Goal: Information Seeking & Learning: Understand process/instructions

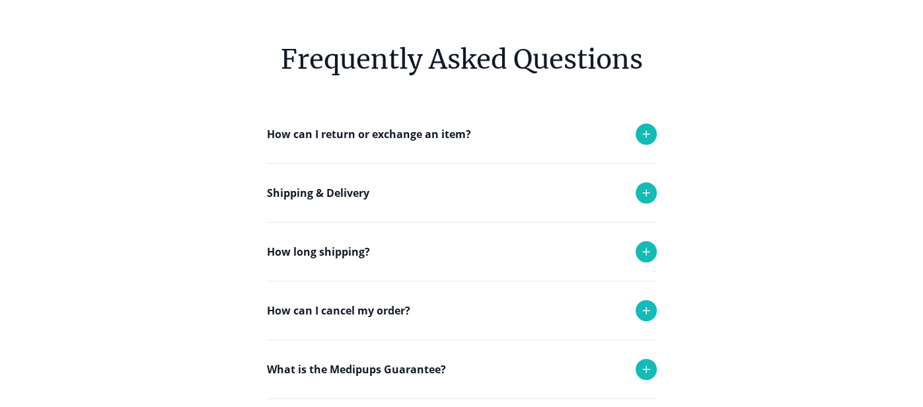
click at [449, 315] on div "How can I cancel my order?" at bounding box center [462, 311] width 390 height 58
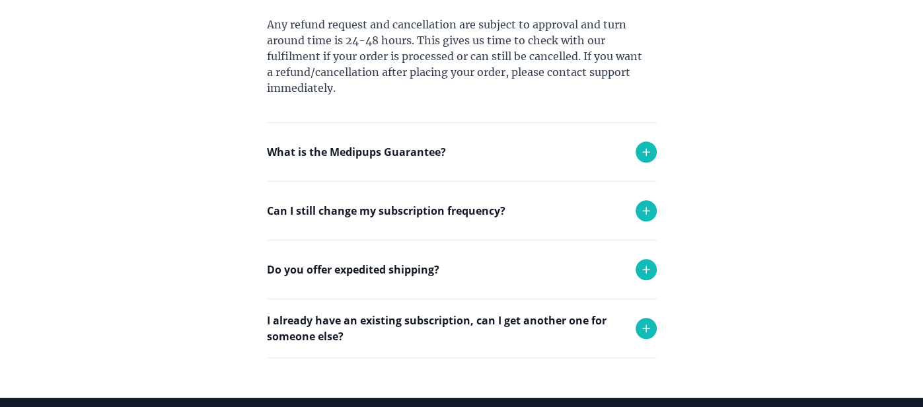
scroll to position [539, 0]
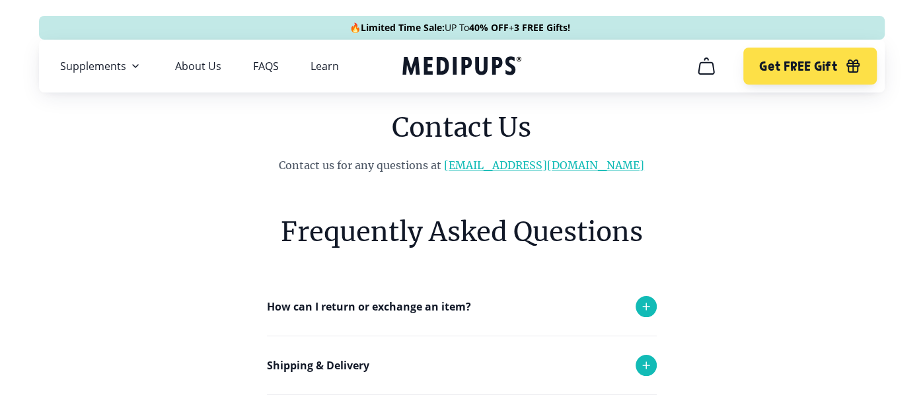
click at [551, 163] on link "[EMAIL_ADDRESS][DOMAIN_NAME]" at bounding box center [544, 165] width 200 height 13
click at [188, 68] on link "About Us" at bounding box center [198, 65] width 46 height 13
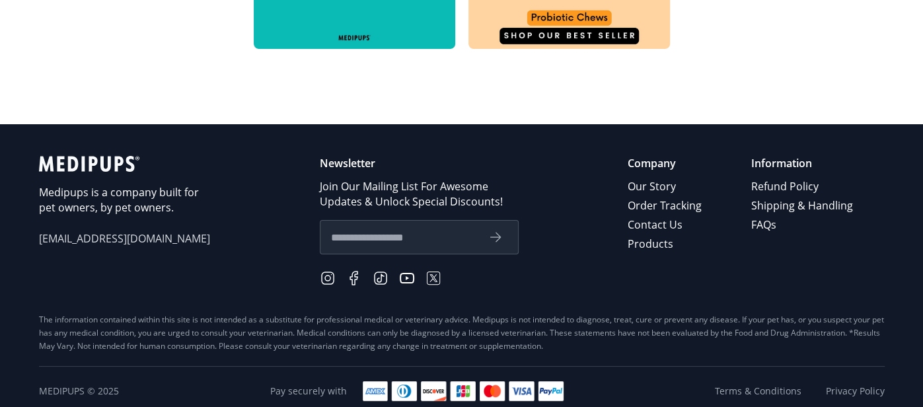
scroll to position [834, 0]
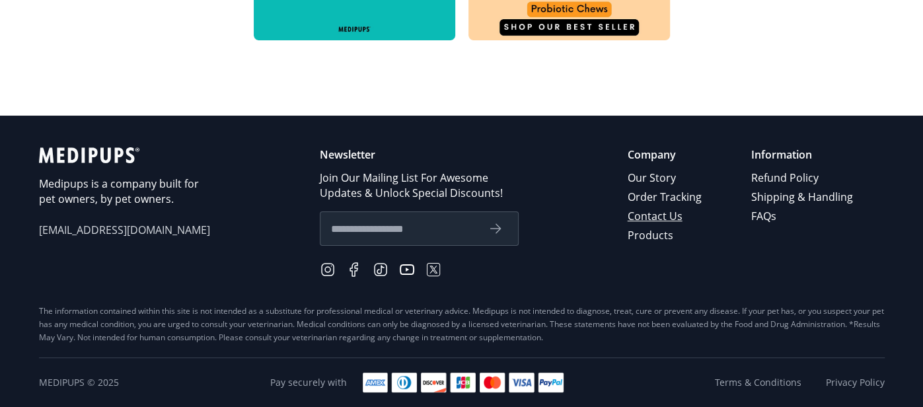
click at [660, 217] on link "Contact Us" at bounding box center [666, 216] width 76 height 19
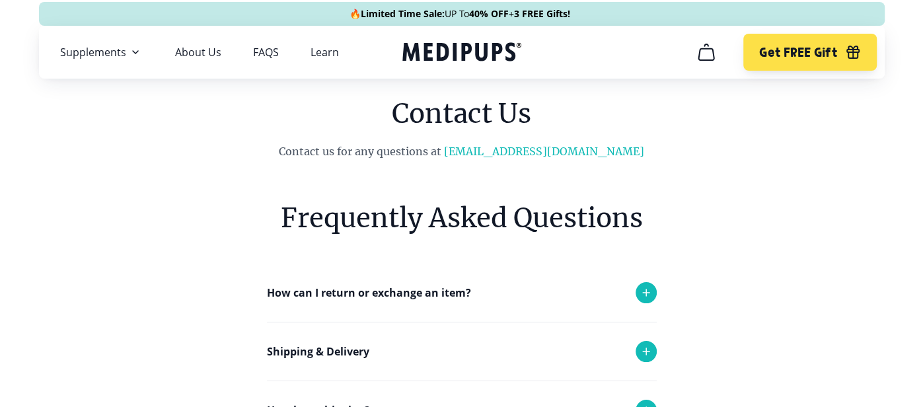
scroll to position [5, 0]
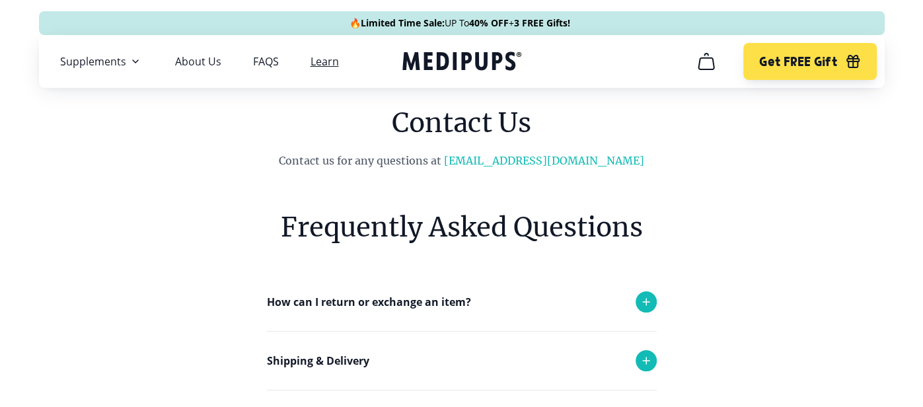
click at [319, 60] on link "Learn" at bounding box center [325, 61] width 28 height 13
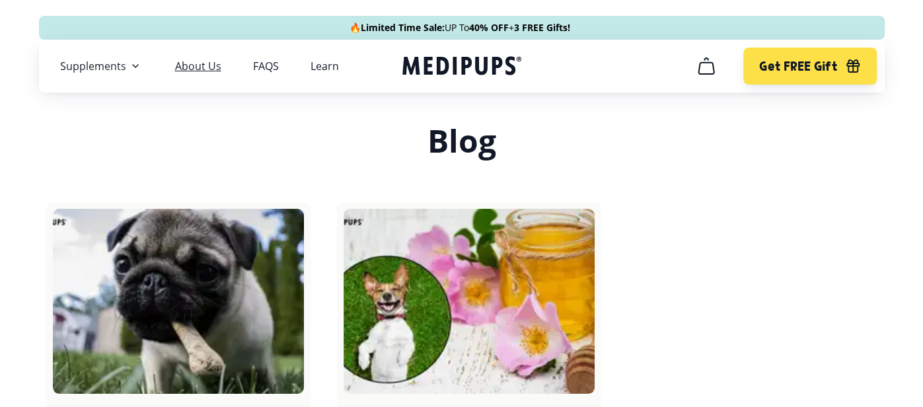
click at [207, 65] on link "About Us" at bounding box center [198, 65] width 46 height 13
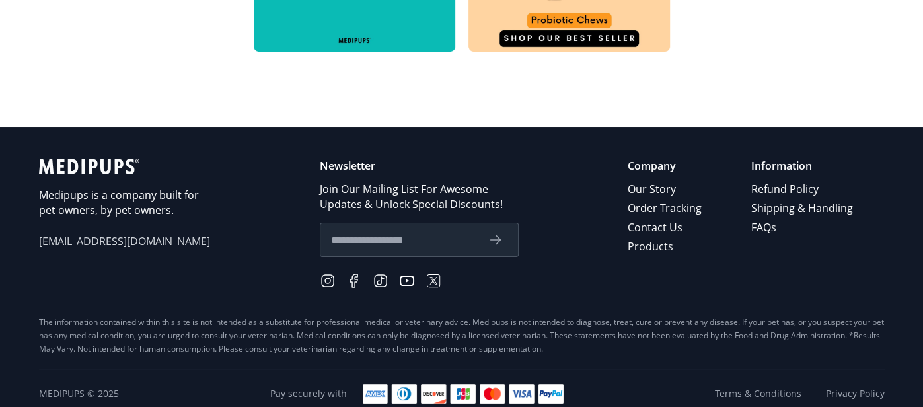
scroll to position [829, 0]
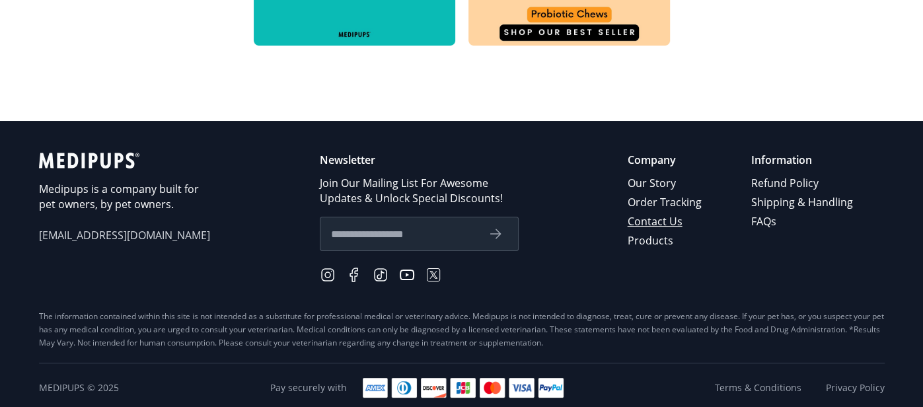
click at [681, 221] on link "Contact Us" at bounding box center [666, 221] width 76 height 19
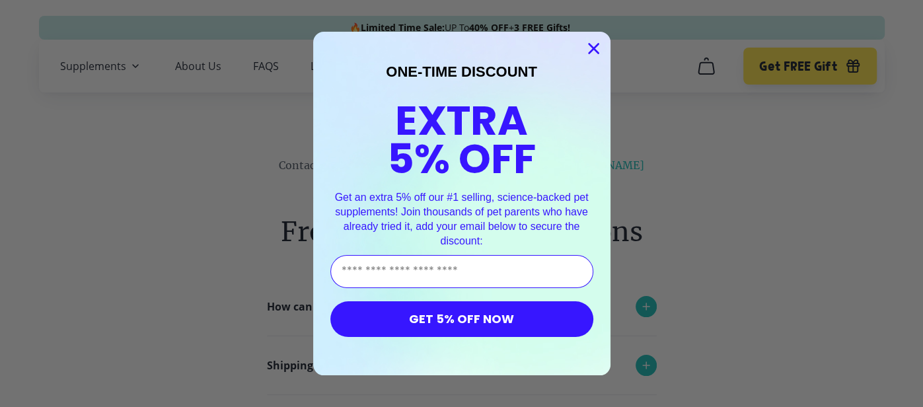
click at [602, 47] on circle "Close dialog" at bounding box center [593, 49] width 22 height 22
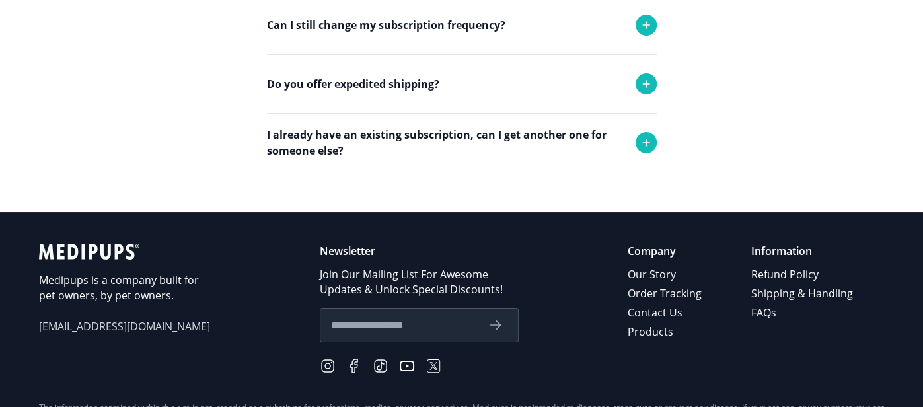
scroll to position [578, 0]
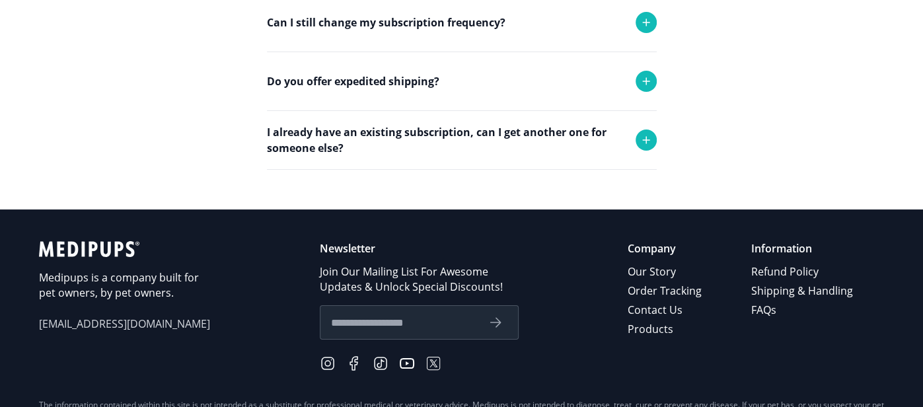
click at [771, 251] on p "Information" at bounding box center [803, 248] width 104 height 15
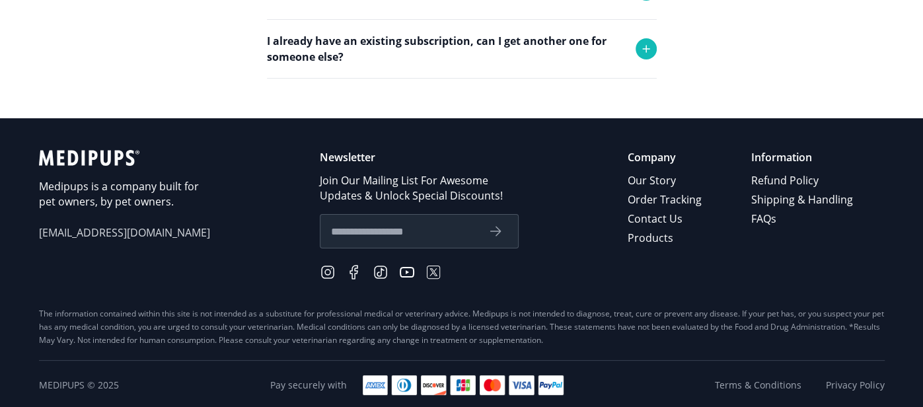
scroll to position [670, 0]
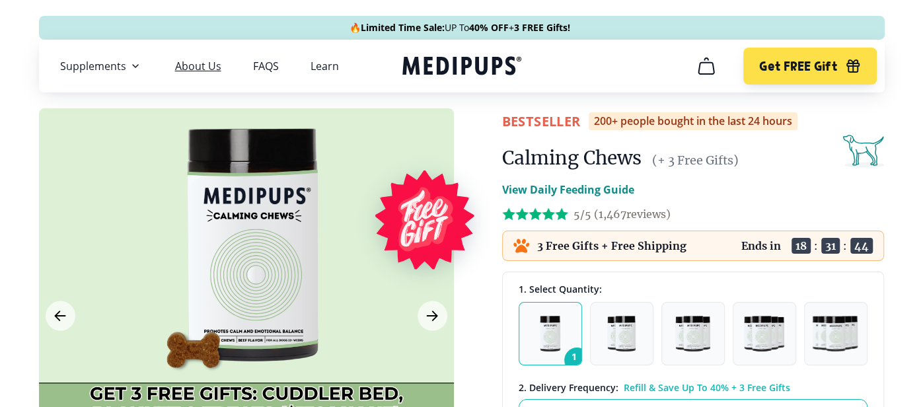
click at [213, 71] on link "About Us" at bounding box center [198, 65] width 46 height 13
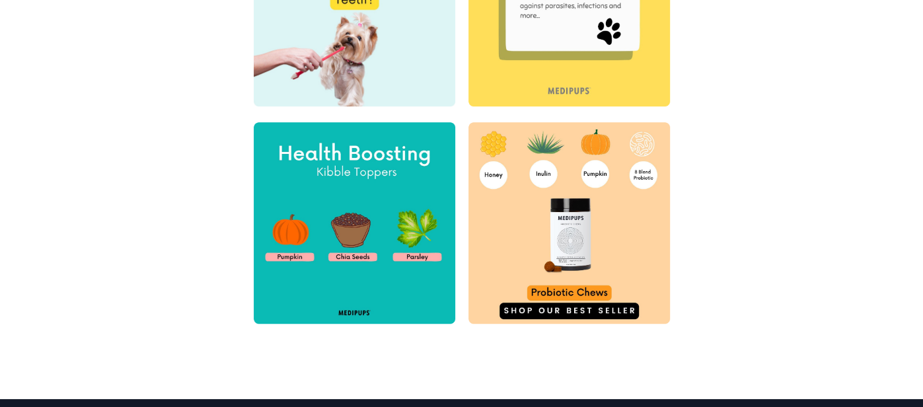
scroll to position [551, 0]
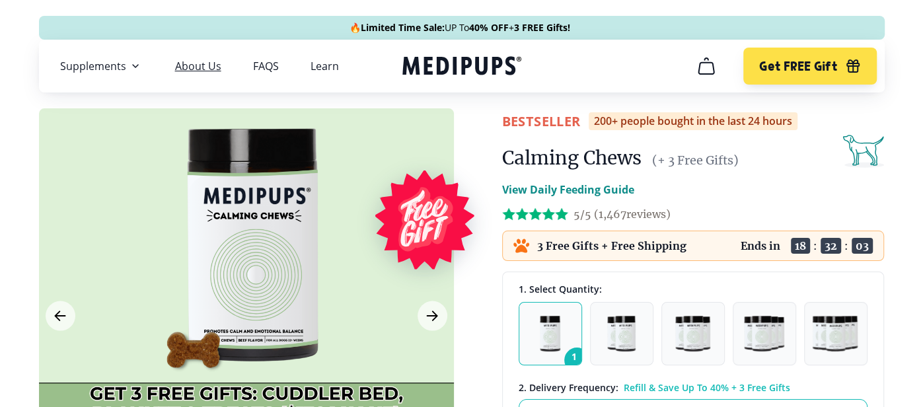
click at [205, 66] on link "About Us" at bounding box center [198, 65] width 46 height 13
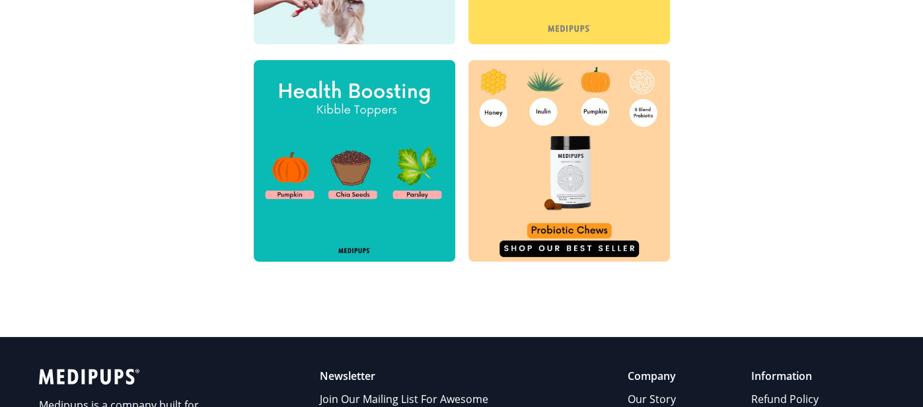
scroll to position [834, 0]
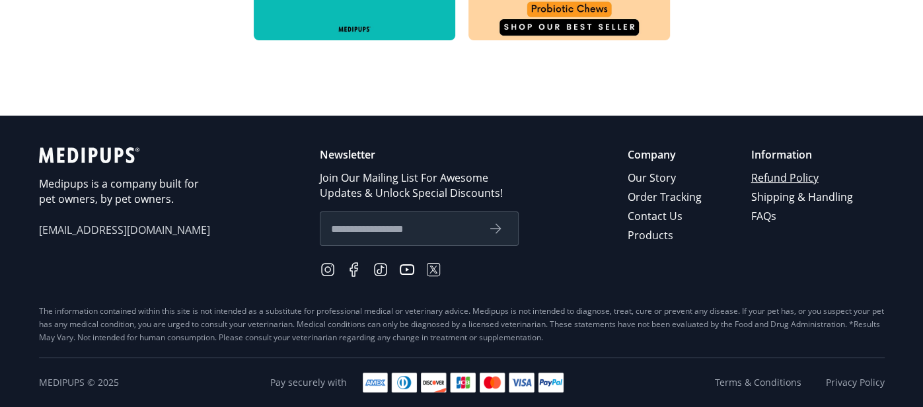
click at [787, 179] on link "Refund Policy" at bounding box center [803, 178] width 104 height 19
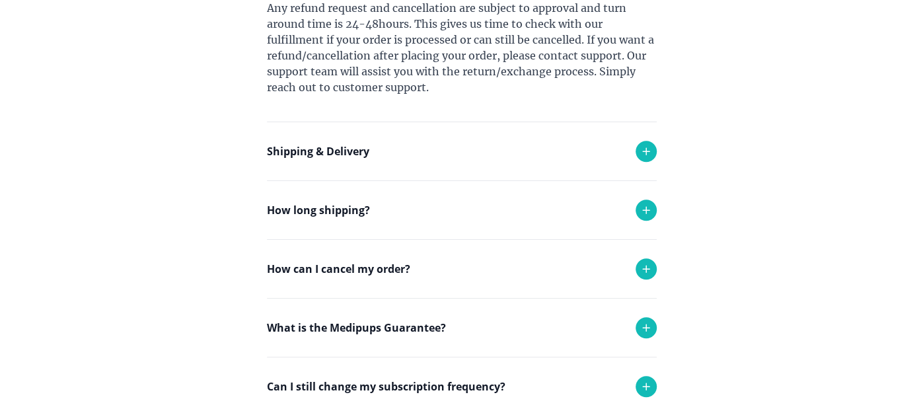
scroll to position [531, 0]
click at [464, 275] on div "How can I cancel my order?" at bounding box center [462, 268] width 390 height 58
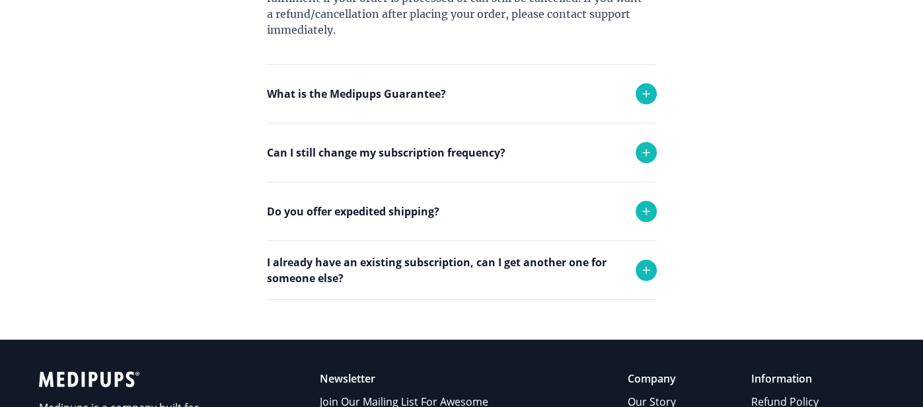
scroll to position [703, 0]
